Goal: Task Accomplishment & Management: Use online tool/utility

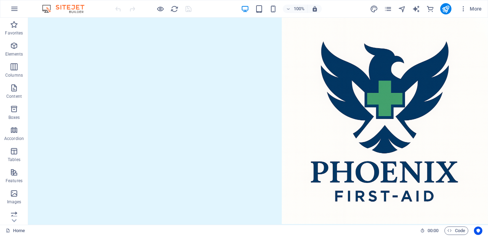
click at [267, 8] on div "100%" at bounding box center [281, 8] width 81 height 11
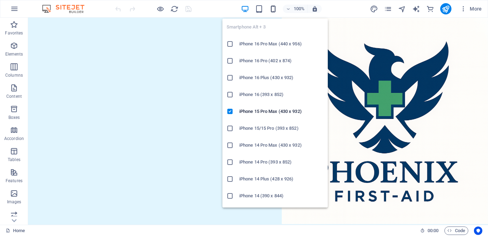
click at [271, 7] on icon "button" at bounding box center [273, 9] width 8 height 8
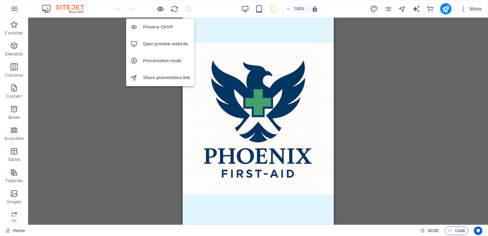
click at [163, 11] on icon "button" at bounding box center [161, 9] width 8 height 8
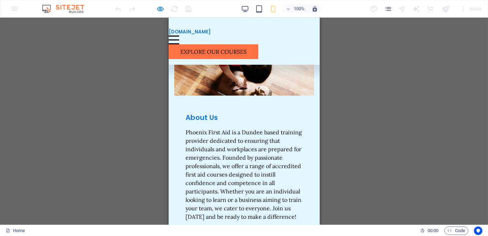
click at [179, 35] on div "Menu" at bounding box center [173, 39] width 11 height 9
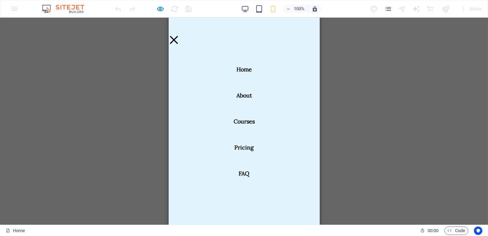
click at [221, 41] on nav "Home About Courses Pricing FAQ" at bounding box center [243, 121] width 151 height 207
click at [219, 30] on nav "Home About Courses Pricing FAQ" at bounding box center [243, 121] width 151 height 207
click at [177, 36] on button "Menu" at bounding box center [173, 40] width 8 height 8
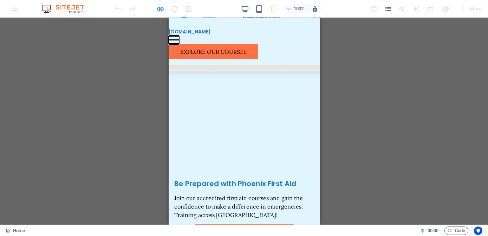
scroll to position [0, 0]
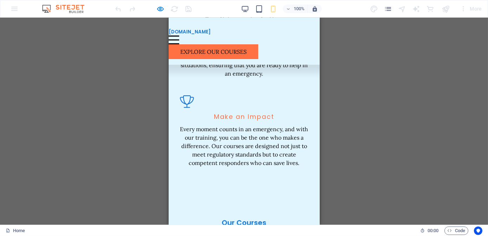
scroll to position [1077, 0]
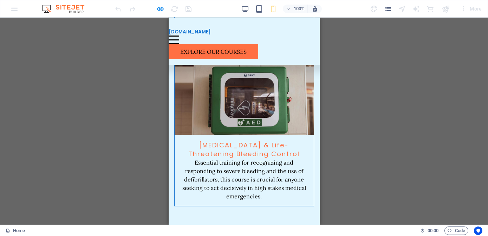
scroll to position [2003, 0]
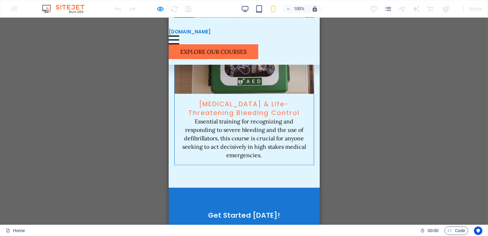
scroll to position [2099, 0]
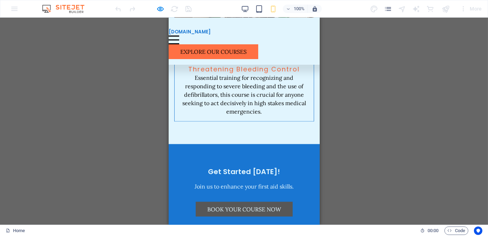
click at [256, 202] on link "Book Your Course Now" at bounding box center [243, 209] width 97 height 15
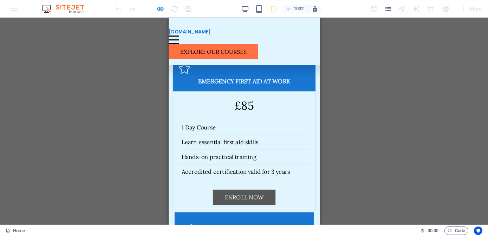
click at [251, 190] on link "Enroll Now" at bounding box center [244, 197] width 63 height 15
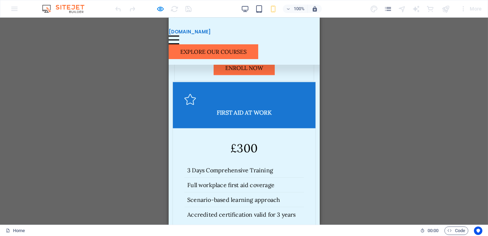
click at [235, 233] on link "Enroll Now" at bounding box center [244, 240] width 63 height 15
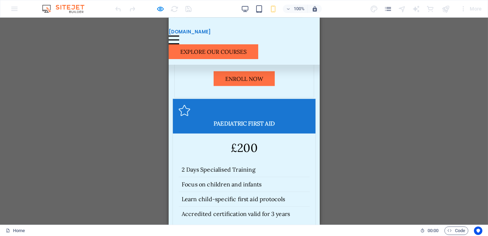
click at [238, 232] on link "Enroll Now" at bounding box center [244, 239] width 63 height 15
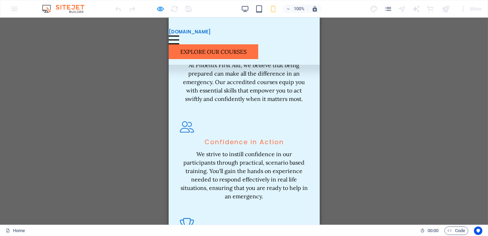
scroll to position [789, 0]
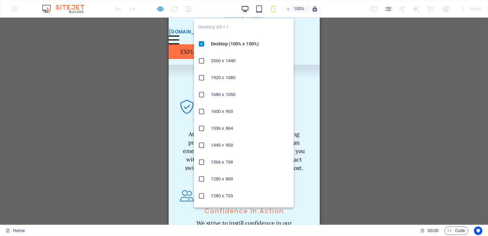
click at [243, 7] on icon "button" at bounding box center [245, 9] width 8 height 8
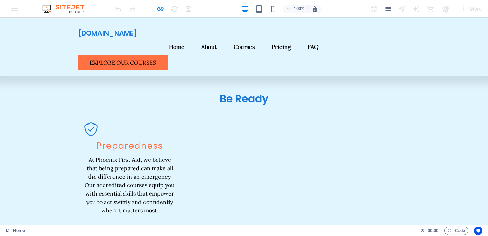
scroll to position [878, 0]
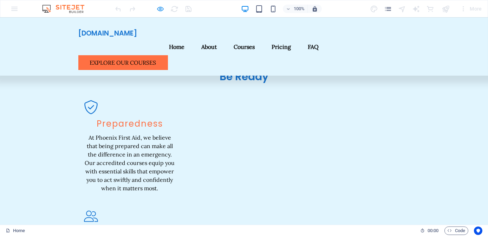
click at [157, 9] on icon "button" at bounding box center [161, 9] width 8 height 8
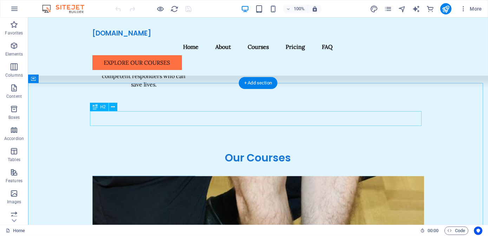
scroll to position [1294, 0]
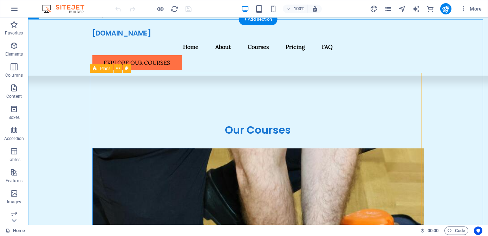
click at [115, 70] on button at bounding box center [118, 68] width 8 height 8
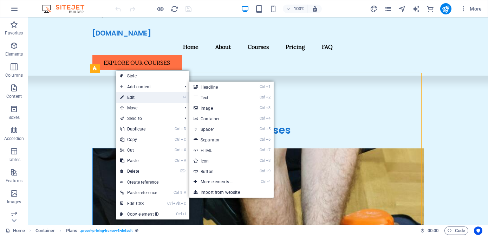
click at [139, 96] on link "⏎ Edit" at bounding box center [139, 97] width 47 height 11
select select "rem"
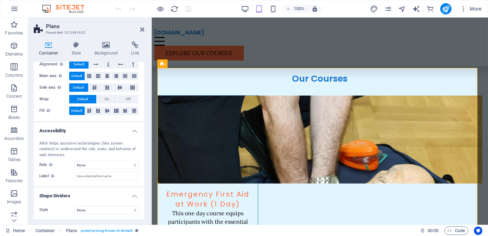
scroll to position [0, 0]
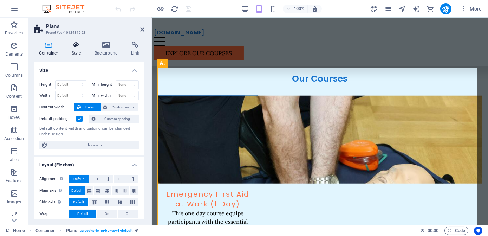
click at [81, 49] on h4 "Style" at bounding box center [77, 48] width 23 height 15
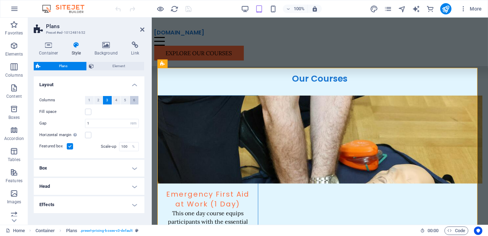
click at [133, 99] on span "6" at bounding box center [134, 100] width 2 height 8
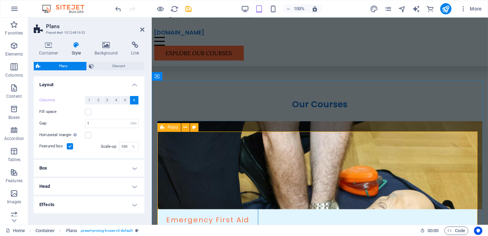
scroll to position [1343, 0]
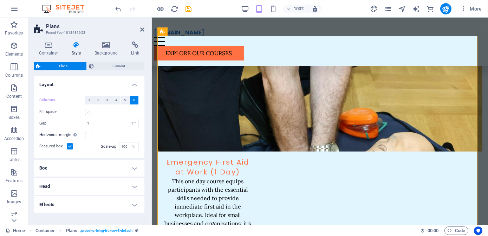
click at [88, 113] on label at bounding box center [88, 112] width 6 height 6
click at [0, 0] on input "Fill space" at bounding box center [0, 0] width 0 height 0
click at [88, 113] on label at bounding box center [88, 112] width 6 height 6
click at [0, 0] on input "Fill space" at bounding box center [0, 0] width 0 height 0
click at [121, 123] on input "1" at bounding box center [111, 123] width 53 height 8
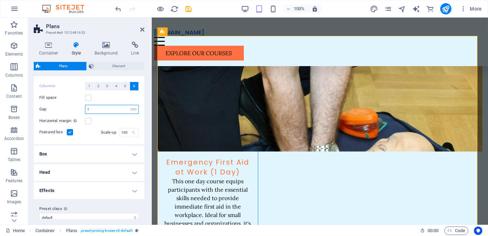
scroll to position [21, 0]
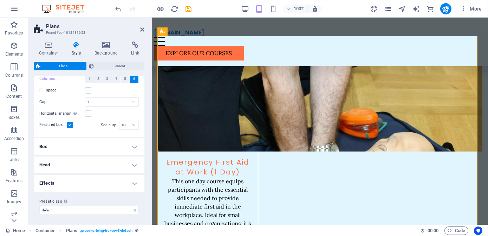
click at [133, 184] on h4 "Effects" at bounding box center [89, 183] width 111 height 17
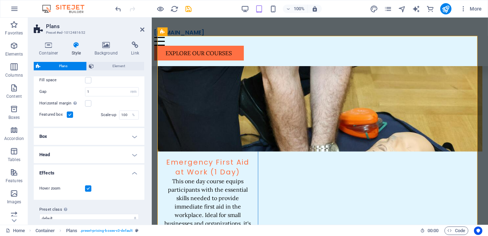
scroll to position [40, 0]
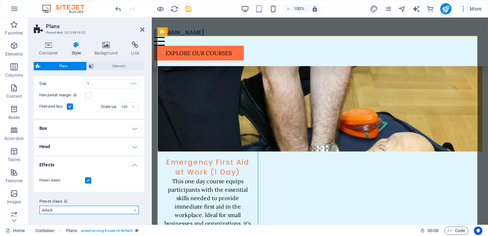
click at [111, 212] on select "default Add preset class" at bounding box center [88, 210] width 99 height 8
click at [114, 209] on select "default Add preset class" at bounding box center [88, 210] width 99 height 8
click at [113, 207] on select "default Add preset class" at bounding box center [88, 210] width 99 height 8
click at [123, 207] on select "default Add preset class" at bounding box center [88, 210] width 99 height 8
click at [124, 206] on select "default Add preset class" at bounding box center [88, 210] width 99 height 8
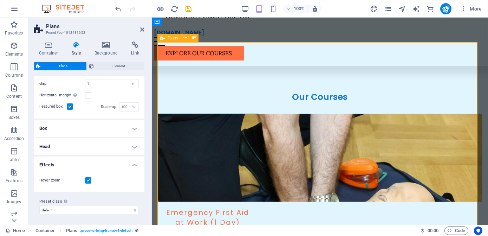
scroll to position [1247, 0]
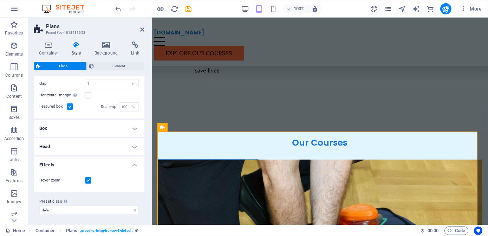
click at [111, 131] on h4 "Box" at bounding box center [89, 128] width 111 height 17
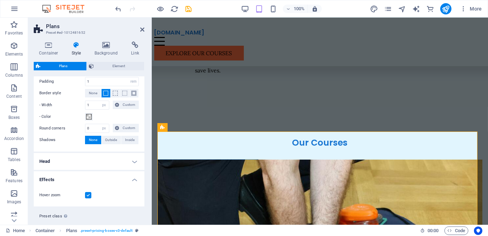
scroll to position [136, 0]
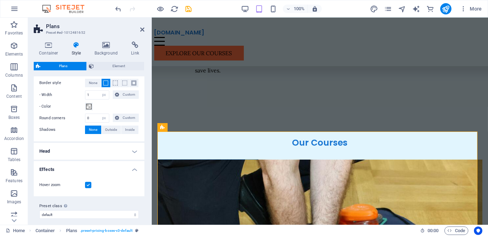
click at [108, 152] on h4 "Head" at bounding box center [89, 151] width 111 height 17
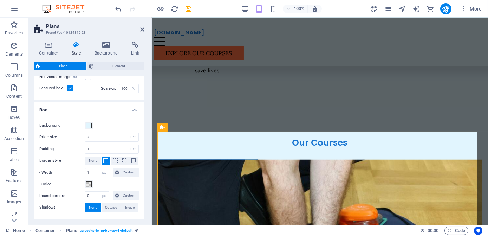
scroll to position [0, 0]
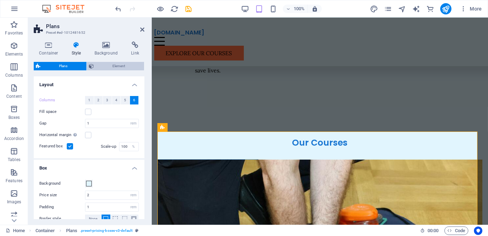
click at [92, 64] on icon at bounding box center [91, 66] width 5 height 8
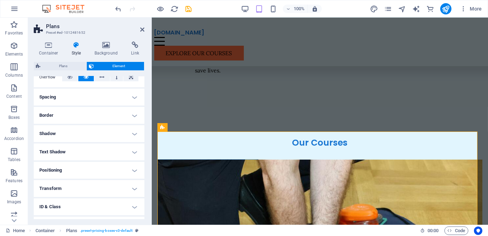
scroll to position [154, 0]
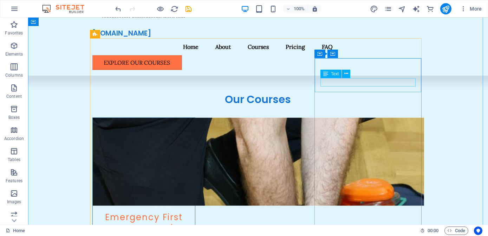
scroll to position [1232, 0]
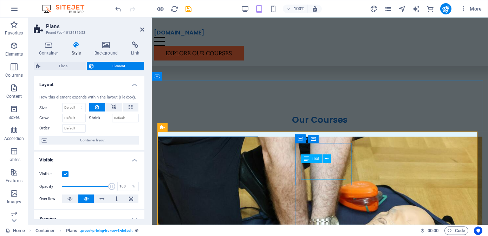
scroll to position [1279, 0]
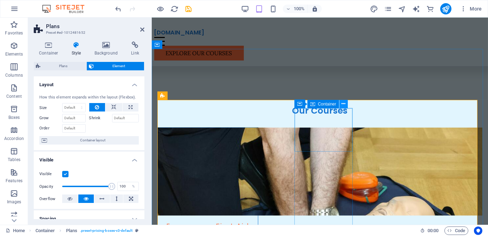
click at [347, 106] on button at bounding box center [344, 104] width 8 height 8
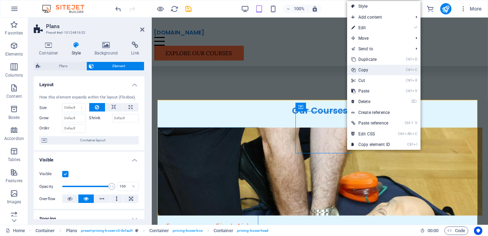
click at [371, 67] on link "Ctrl C Copy" at bounding box center [370, 70] width 47 height 11
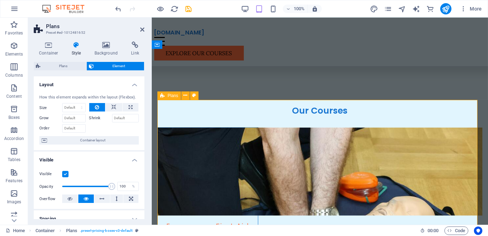
drag, startPoint x: 376, startPoint y: 132, endPoint x: 356, endPoint y: 138, distance: 21.1
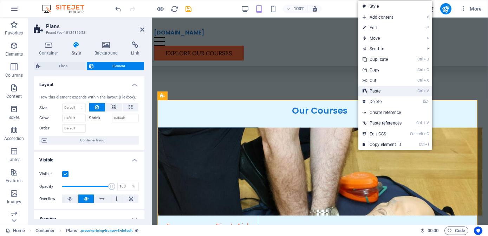
click at [388, 95] on link "Ctrl V Paste" at bounding box center [381, 91] width 47 height 11
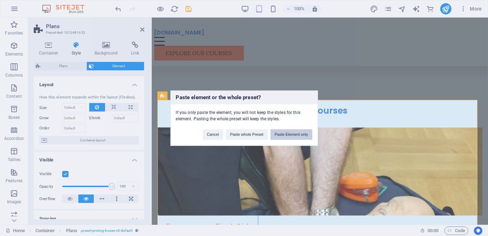
click at [292, 136] on button "Paste Element only" at bounding box center [292, 134] width 42 height 11
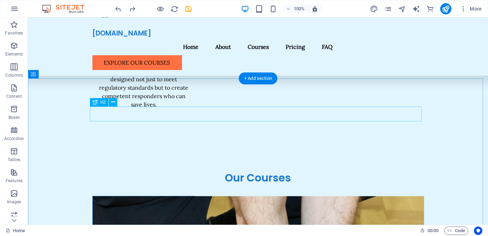
scroll to position [1232, 0]
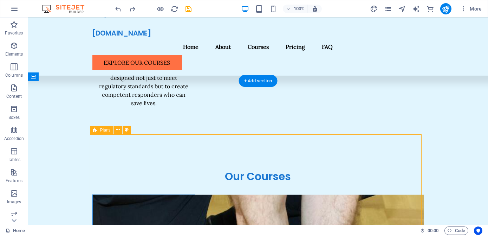
select select "rem"
select select "px"
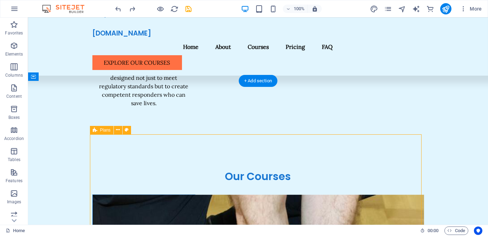
select select "px"
select select "rem"
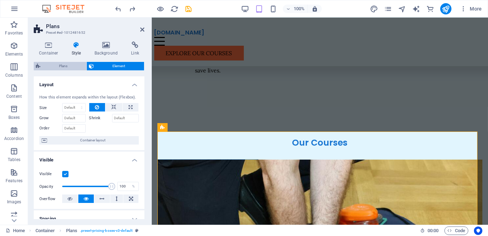
click at [58, 63] on span "Plans" at bounding box center [64, 66] width 42 height 8
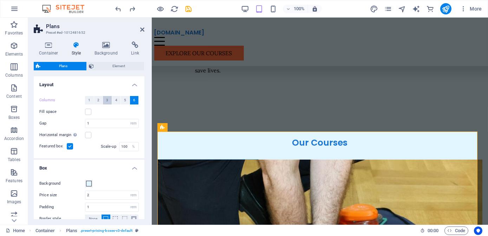
click at [110, 101] on button "3" at bounding box center [107, 100] width 9 height 8
click at [87, 113] on label at bounding box center [88, 112] width 6 height 6
click at [0, 0] on input "Fill space" at bounding box center [0, 0] width 0 height 0
click at [87, 113] on label at bounding box center [88, 112] width 6 height 6
click at [0, 0] on input "Fill space" at bounding box center [0, 0] width 0 height 0
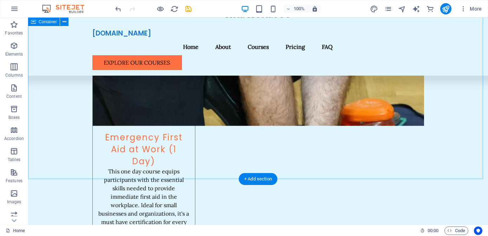
scroll to position [1328, 0]
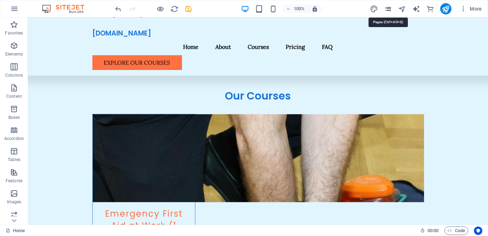
click at [386, 10] on icon "pages" at bounding box center [388, 9] width 8 height 8
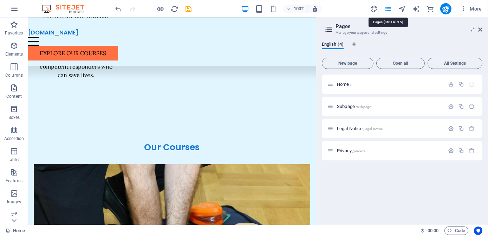
scroll to position [1441, 0]
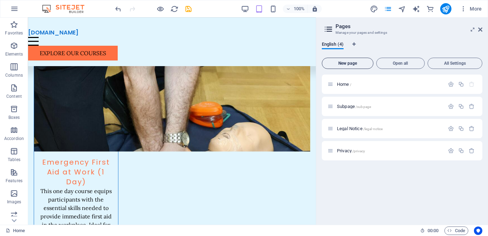
click at [354, 65] on span "New page" at bounding box center [347, 63] width 45 height 4
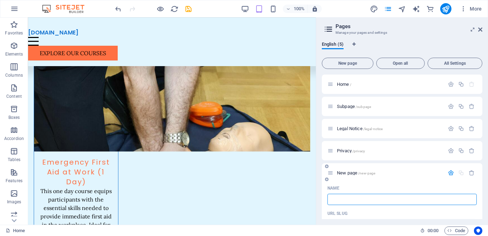
type input "/"
type input "B"
type input "C"
type input "/cpi"
type input "Cpi"
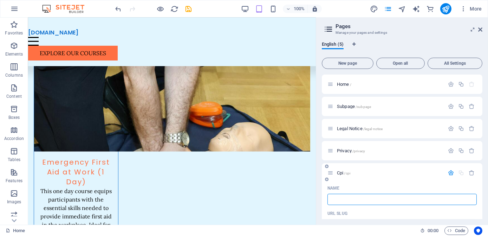
type input "/"
type input "Course Book"
type input "/course-book"
type input "Course Book"
type input "Course Booking"
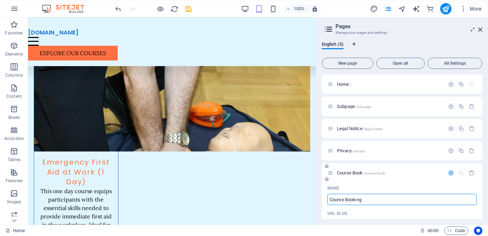
type input "/course-booking"
type input "Course Booking"
click at [372, 190] on div "Name" at bounding box center [402, 187] width 149 height 11
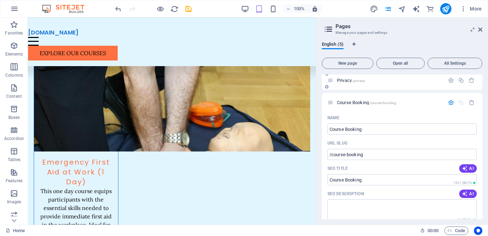
scroll to position [32, 0]
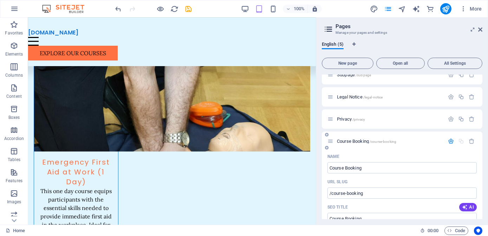
click at [345, 145] on div "Course Booking /course-booking" at bounding box center [402, 140] width 161 height 19
click at [344, 142] on span "Course Booking /course-booking" at bounding box center [366, 140] width 59 height 5
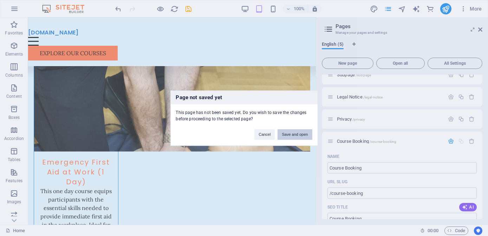
click at [286, 137] on button "Save and open" at bounding box center [295, 134] width 34 height 11
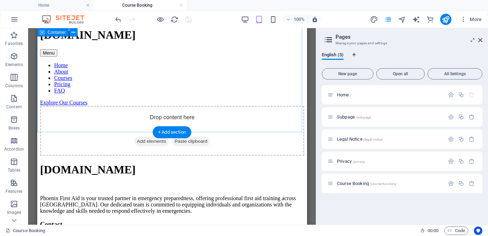
scroll to position [0, 0]
